Goal: Entertainment & Leisure: Consume media (video, audio)

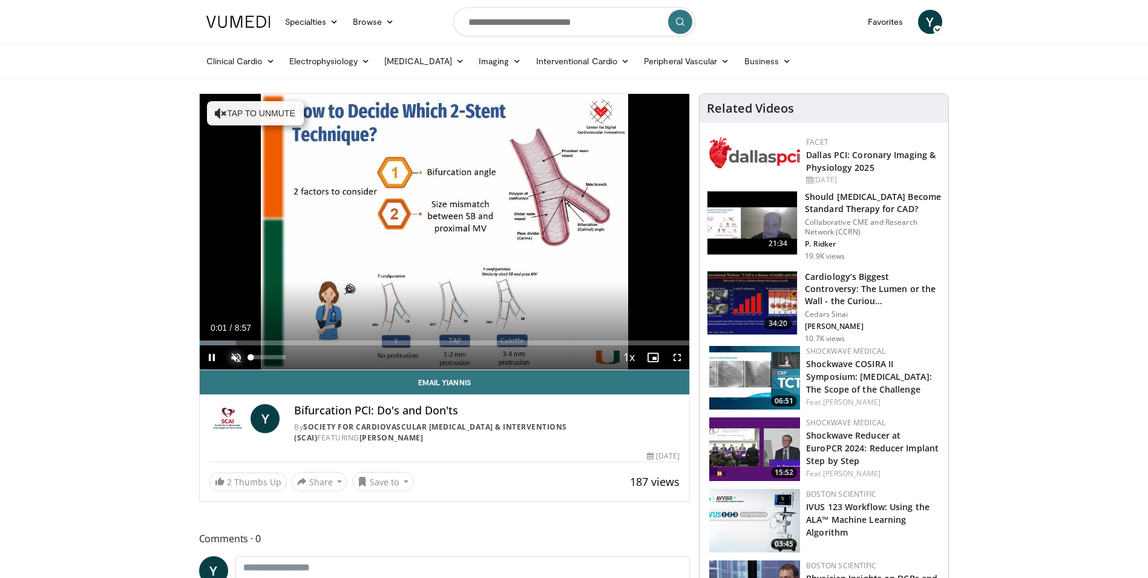
click at [234, 355] on span "Video Player" at bounding box center [236, 357] width 24 height 24
click at [675, 359] on span "Video Player" at bounding box center [677, 357] width 24 height 24
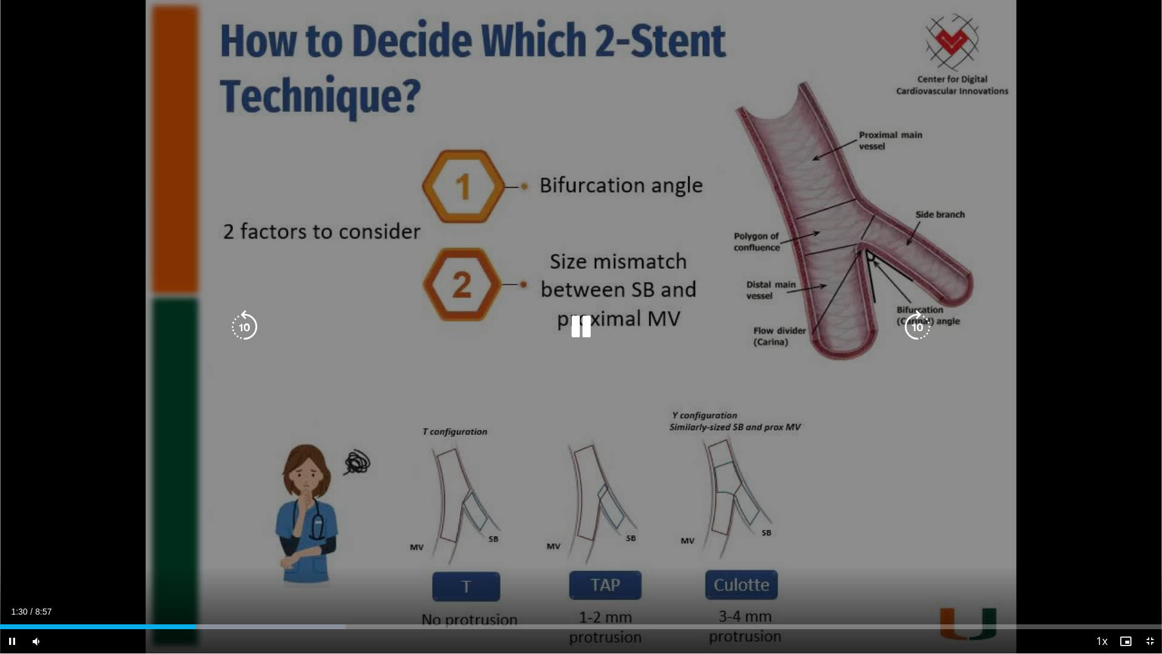
click at [812, 275] on div "10 seconds Tap to unmute" at bounding box center [581, 326] width 1162 height 653
